Goal: Find contact information: Find contact information

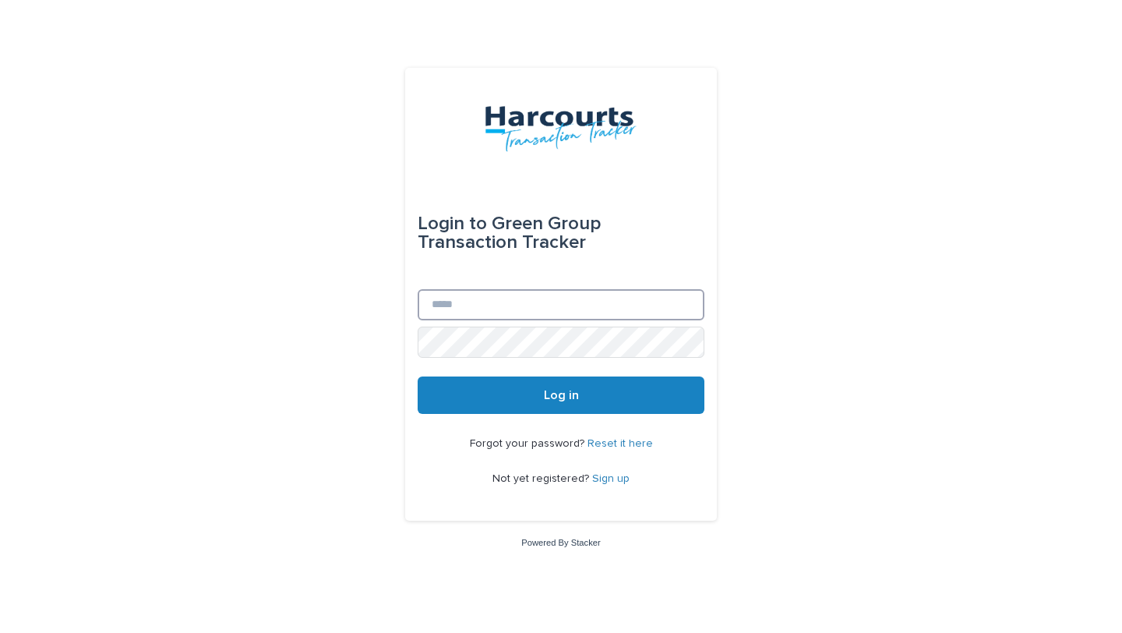
type input "**********"
click at [600, 406] on button "Log in" at bounding box center [561, 394] width 287 height 37
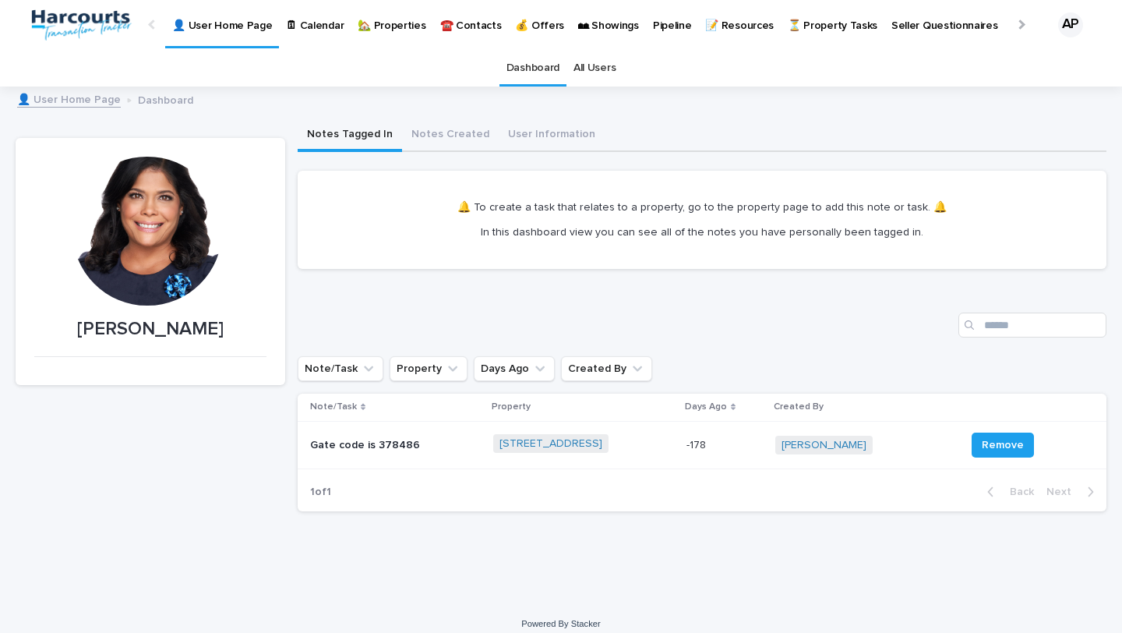
click at [381, 36] on link "🏡 Properties" at bounding box center [392, 24] width 82 height 48
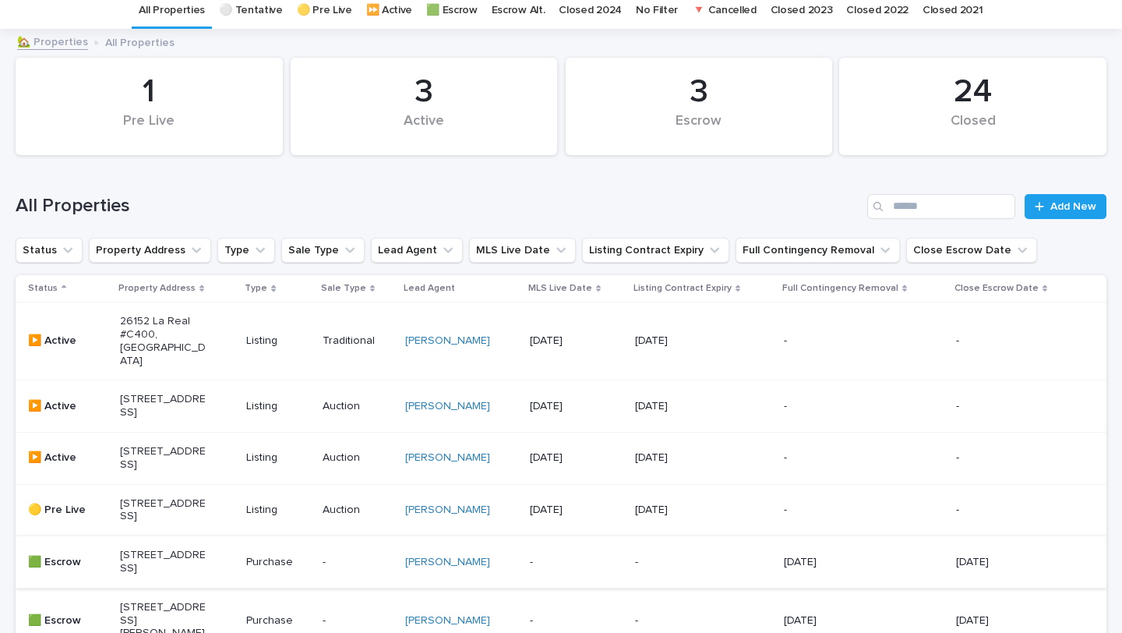
scroll to position [227, 0]
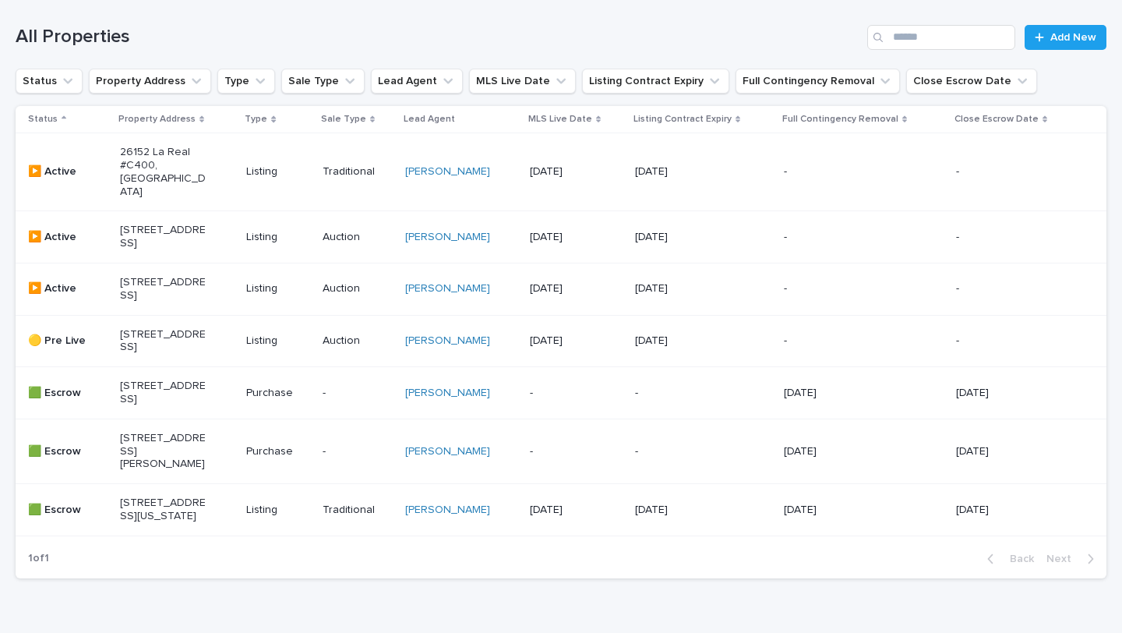
click at [207, 360] on div "[STREET_ADDRESS]" at bounding box center [177, 341] width 115 height 39
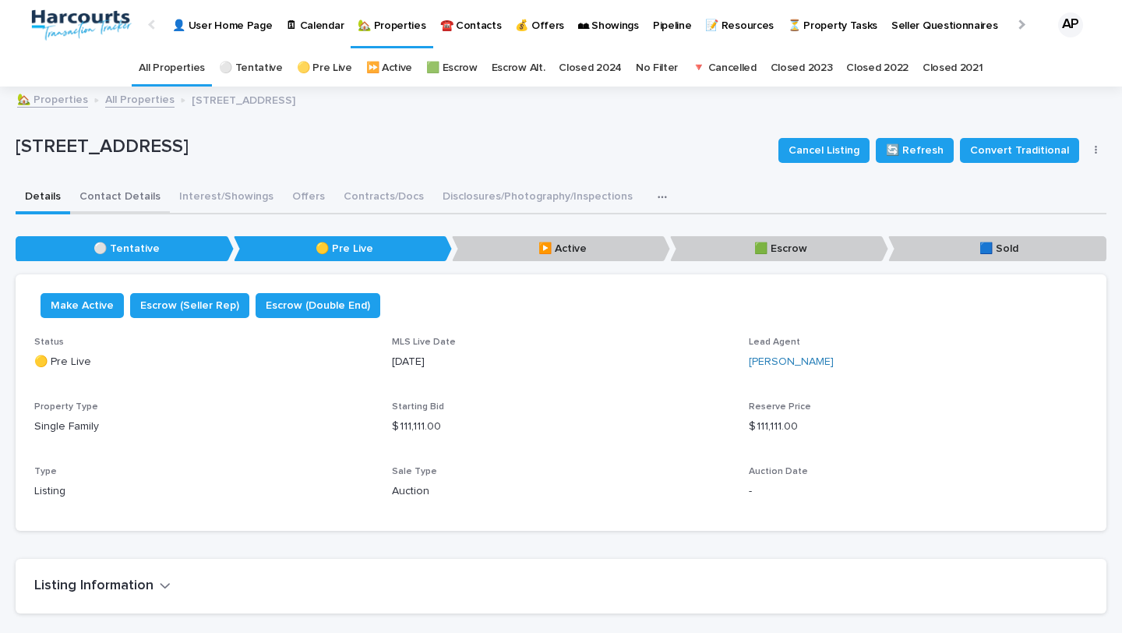
click at [148, 191] on button "Contact Details" at bounding box center [120, 198] width 100 height 33
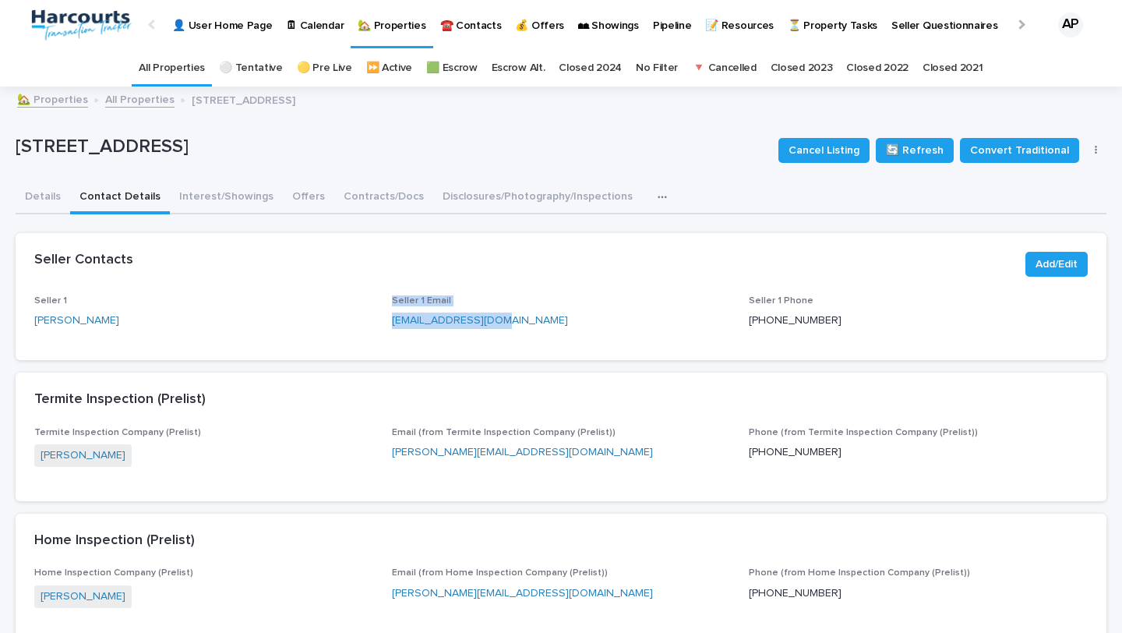
drag, startPoint x: 367, startPoint y: 319, endPoint x: 506, endPoint y: 322, distance: 138.7
click at [515, 322] on div "Seller 1 [PERSON_NAME] Seller 1 Email [EMAIL_ADDRESS][DOMAIN_NAME] Seller 1 Pho…" at bounding box center [560, 318] width 1053 height 46
click at [506, 321] on p "[EMAIL_ADDRESS][DOMAIN_NAME]" at bounding box center [561, 320] width 339 height 16
drag, startPoint x: 502, startPoint y: 320, endPoint x: 386, endPoint y: 326, distance: 115.5
click at [386, 326] on div "Seller 1 [PERSON_NAME] Seller 1 Email [EMAIL_ADDRESS][DOMAIN_NAME] Seller 1 Pho…" at bounding box center [560, 318] width 1053 height 46
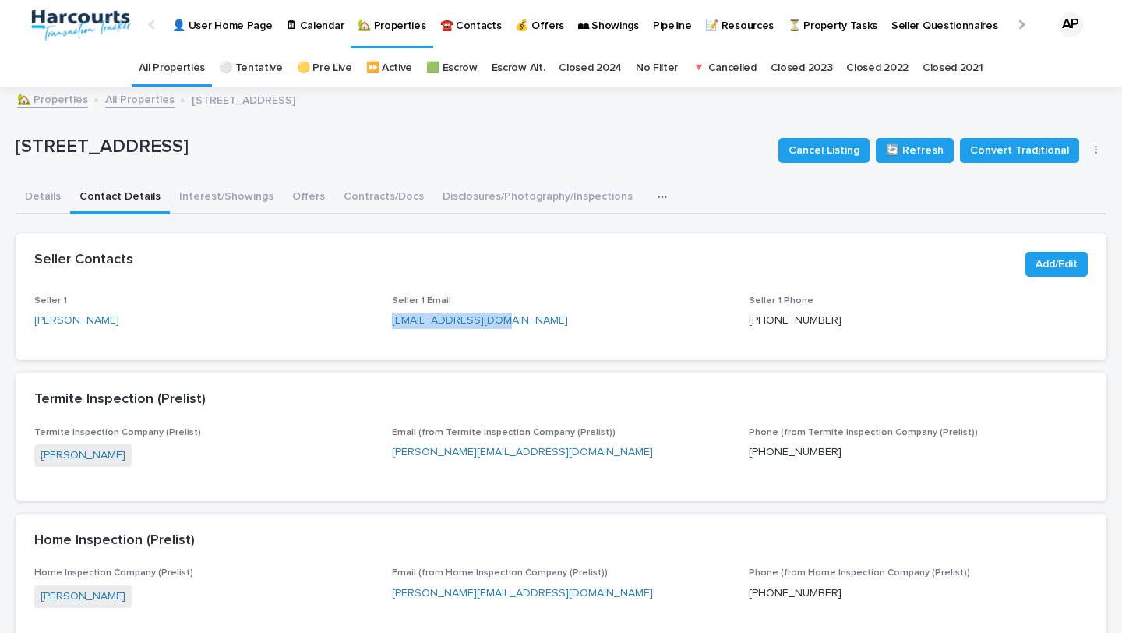
copy link "[EMAIL_ADDRESS][DOMAIN_NAME]"
click at [737, 327] on div "Seller 1 [PERSON_NAME] Seller 1 Email [EMAIL_ADDRESS][DOMAIN_NAME] Seller 1 Pho…" at bounding box center [560, 318] width 1053 height 46
drag, startPoint x: 739, startPoint y: 320, endPoint x: 822, endPoint y: 321, distance: 82.6
click at [822, 321] on div "Seller 1 [PERSON_NAME] Seller 1 Email [EMAIL_ADDRESS][DOMAIN_NAME] Seller 1 Pho…" at bounding box center [560, 318] width 1053 height 46
copy p "[PHONE_NUMBER]"
